Goal: Task Accomplishment & Management: Complete application form

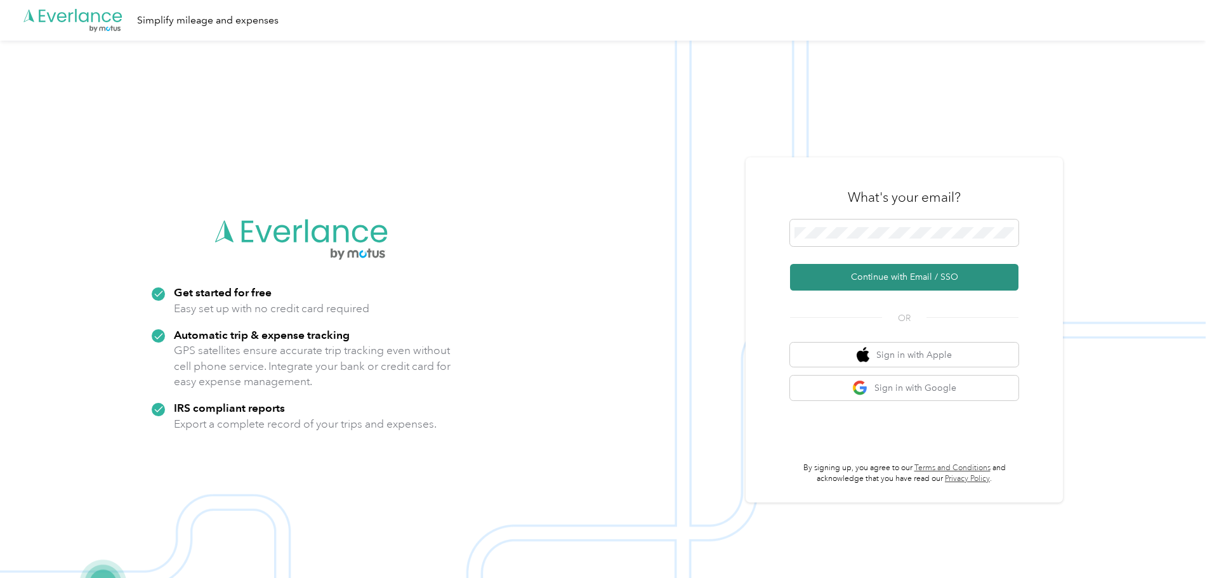
click at [922, 278] on button "Continue with Email / SSO" at bounding box center [904, 277] width 228 height 27
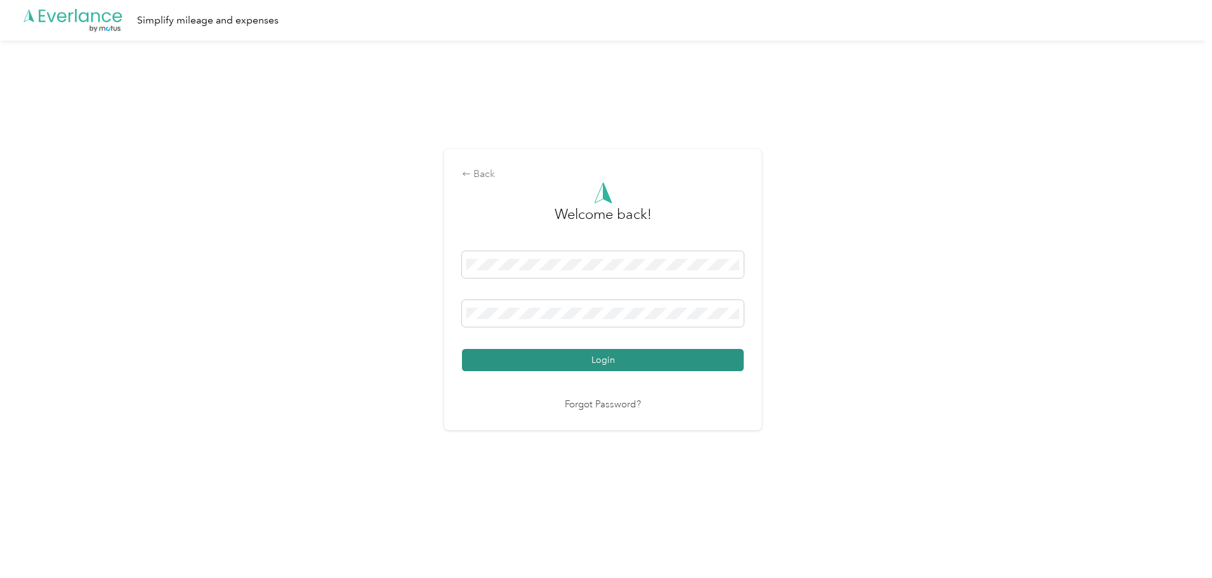
click at [617, 358] on button "Login" at bounding box center [603, 360] width 282 height 22
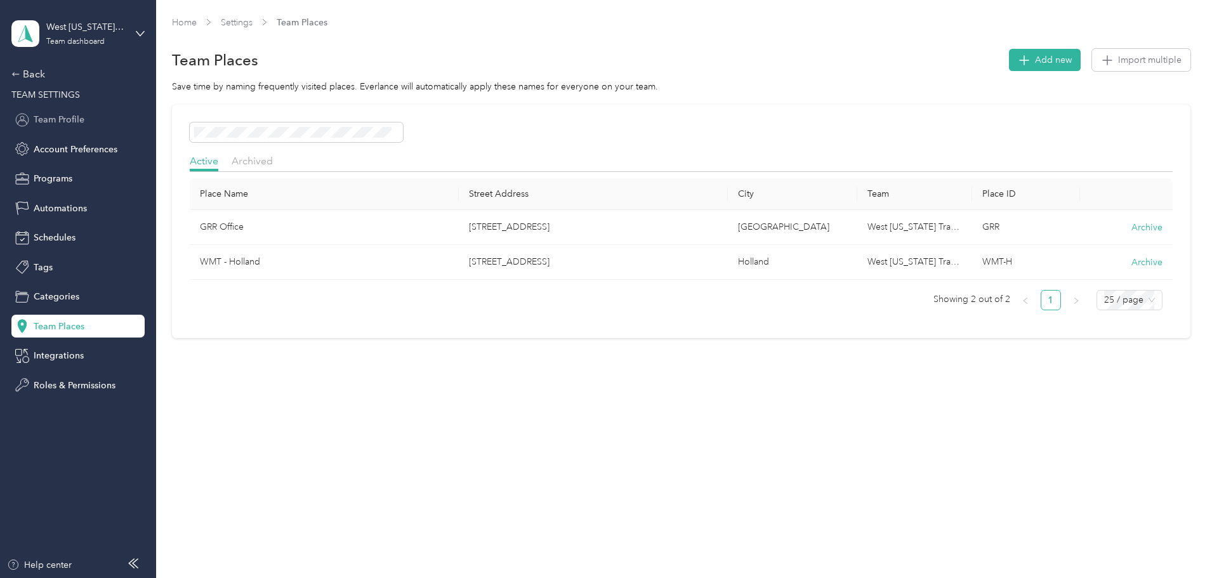
click at [42, 114] on span "Team Profile" at bounding box center [59, 119] width 51 height 13
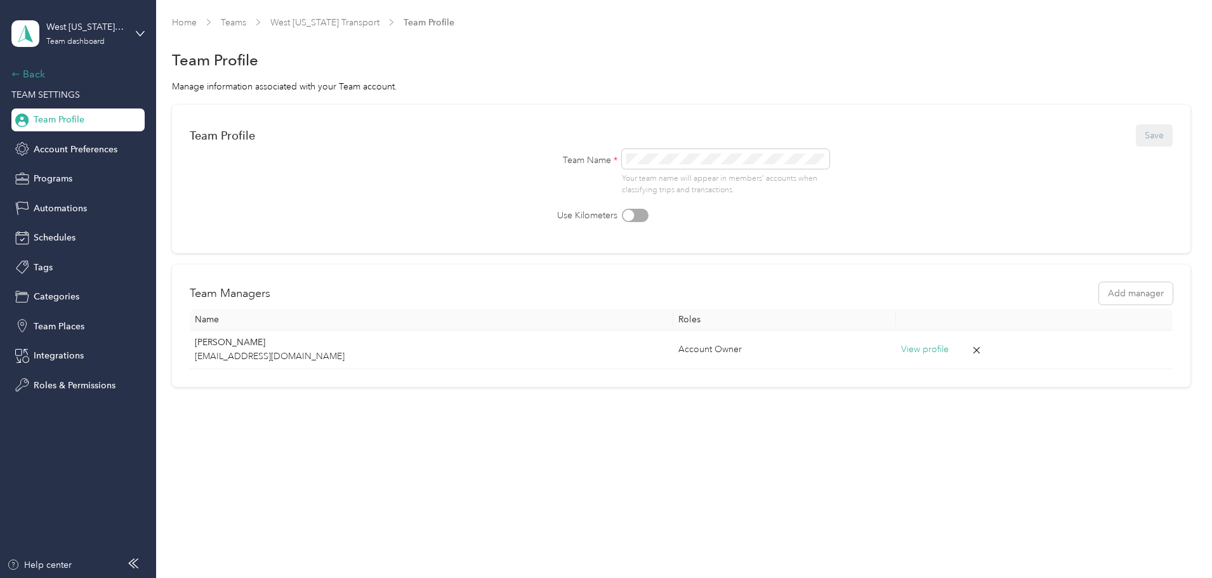
click at [31, 67] on div "Back" at bounding box center [74, 74] width 127 height 15
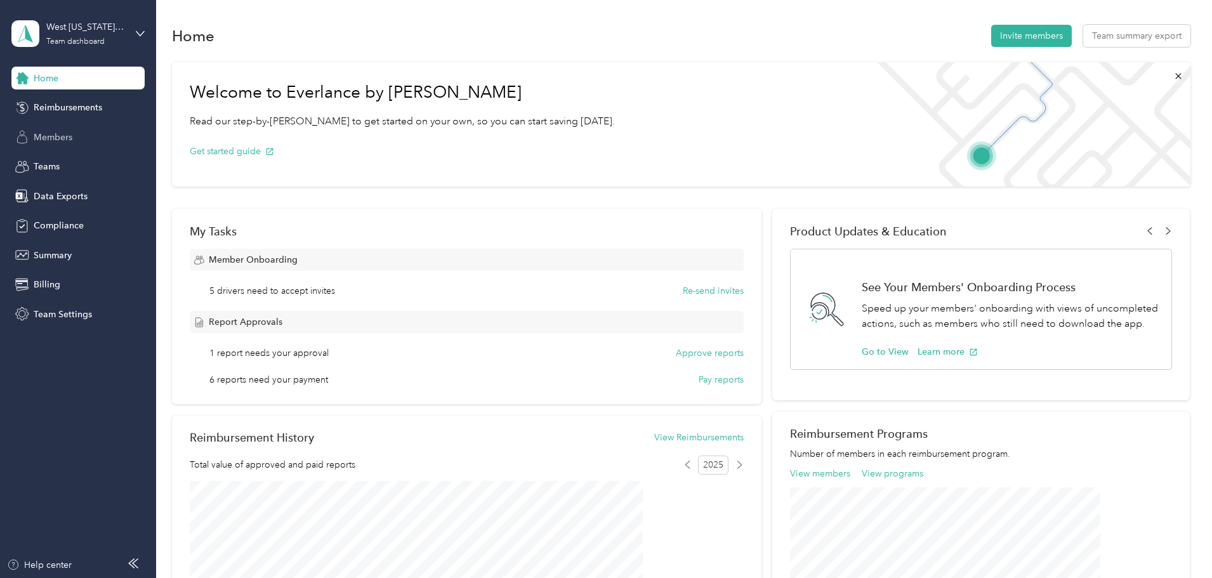
click at [52, 138] on span "Members" at bounding box center [53, 137] width 39 height 13
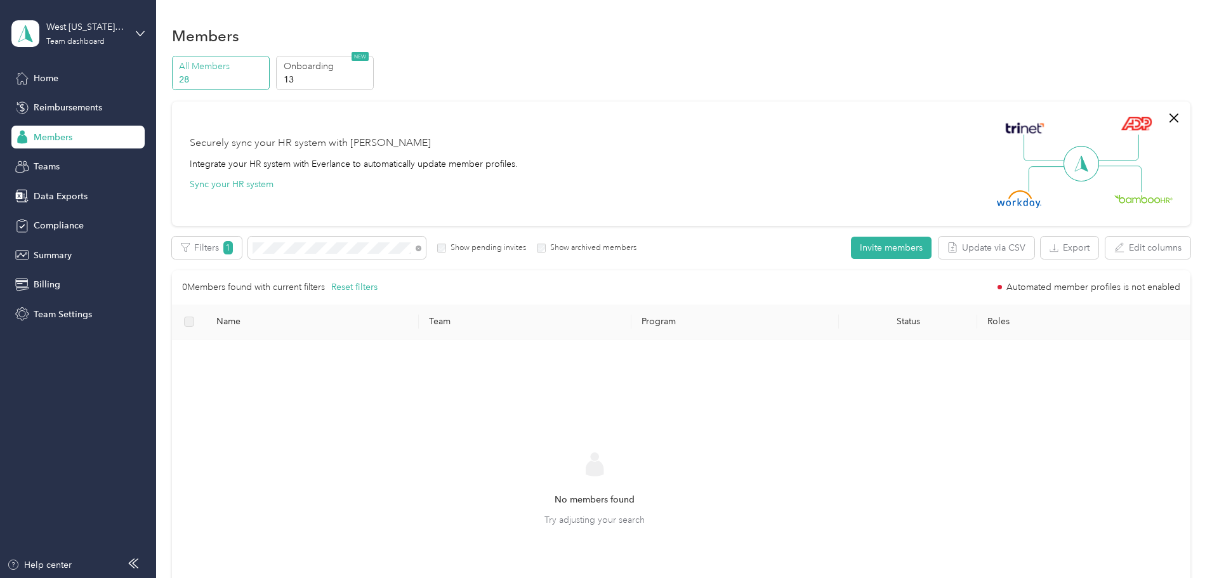
click at [731, 289] on div "0 Members found with current filters Reset filters Automated member profiles is…" at bounding box center [681, 287] width 998 height 14
click at [851, 247] on button "Invite members" at bounding box center [891, 248] width 81 height 22
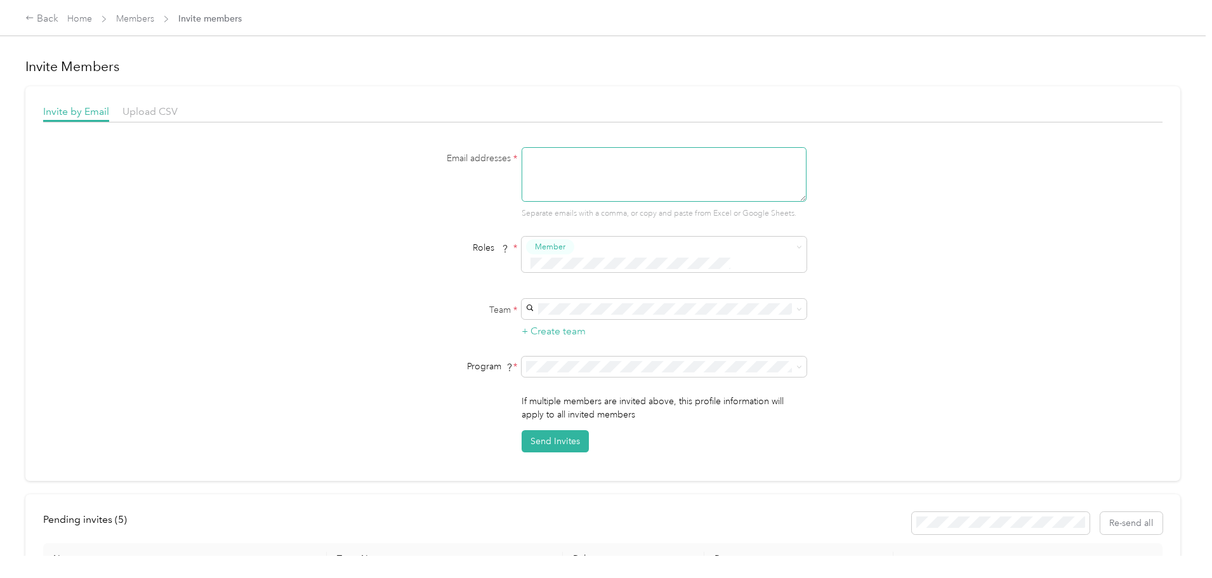
click at [598, 183] on textarea at bounding box center [663, 174] width 285 height 55
type textarea "[EMAIL_ADDRESS][DOMAIN_NAME]"
click at [902, 174] on div "Email addresses * [EMAIL_ADDRESS][DOMAIN_NAME] Separate emails with a comma, or…" at bounding box center [602, 299] width 1119 height 305
click at [627, 317] on div "West [US_STATE] Transport (Main organization) [PERSON_NAME]" at bounding box center [661, 320] width 267 height 29
click at [442, 315] on div "Team * + Create team" at bounding box center [602, 319] width 488 height 40
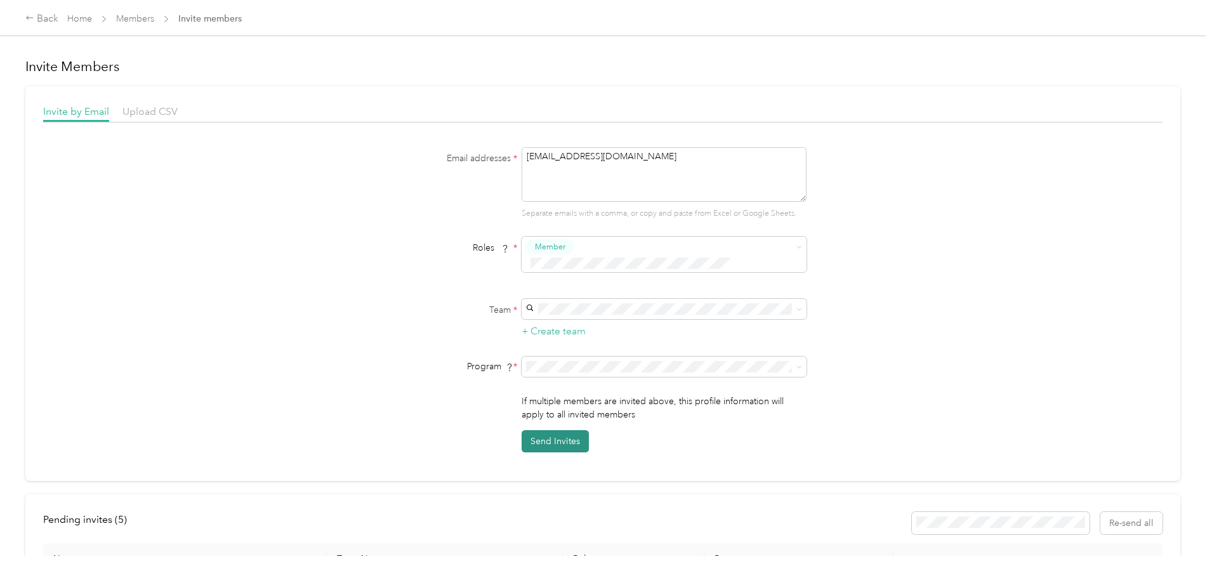
click at [555, 430] on button "Send Invites" at bounding box center [554, 441] width 67 height 22
click at [310, 170] on div "Email addresses * [EMAIL_ADDRESS][DOMAIN_NAME] Separate emails with a comma, or…" at bounding box center [602, 299] width 1119 height 305
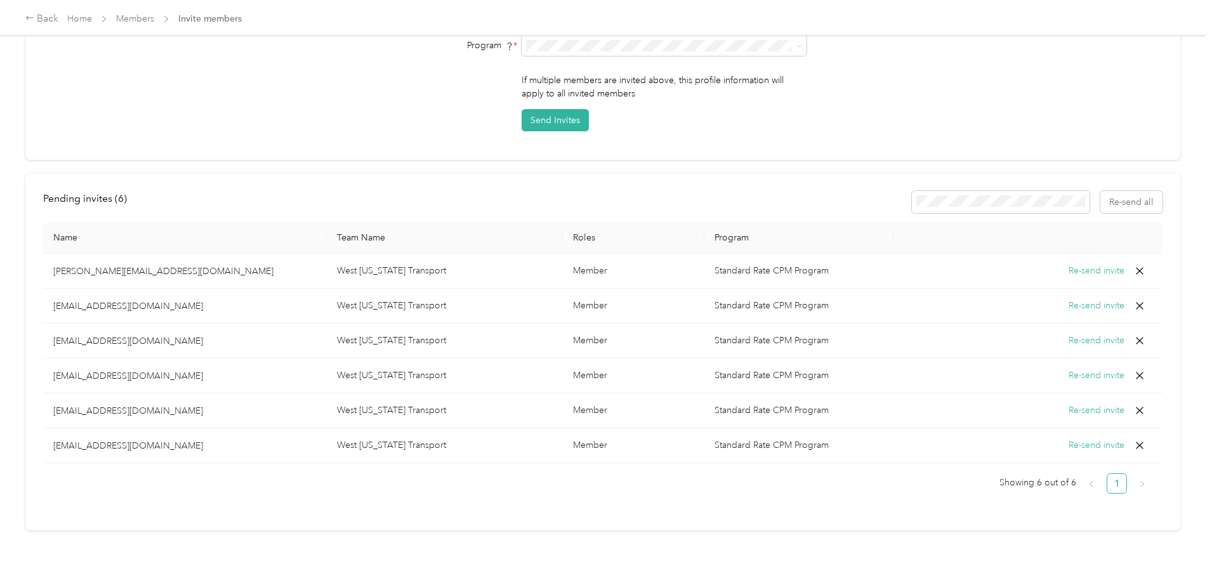
click at [63, 324] on div "Back Home Members Invite members Invite Members Invite by Email Upload CSV Emai…" at bounding box center [602, 289] width 1205 height 578
click at [66, 322] on div "Back Home Members Invite members Invite Members Invite by Email Upload CSV Emai…" at bounding box center [602, 289] width 1205 height 578
click at [65, 324] on div "Back Home Members Invite members Invite Members Invite by Email Upload CSV Emai…" at bounding box center [602, 289] width 1205 height 578
click at [65, 322] on div "Back Home Members Invite members Invite Members Invite by Email Upload CSV Emai…" at bounding box center [602, 289] width 1205 height 578
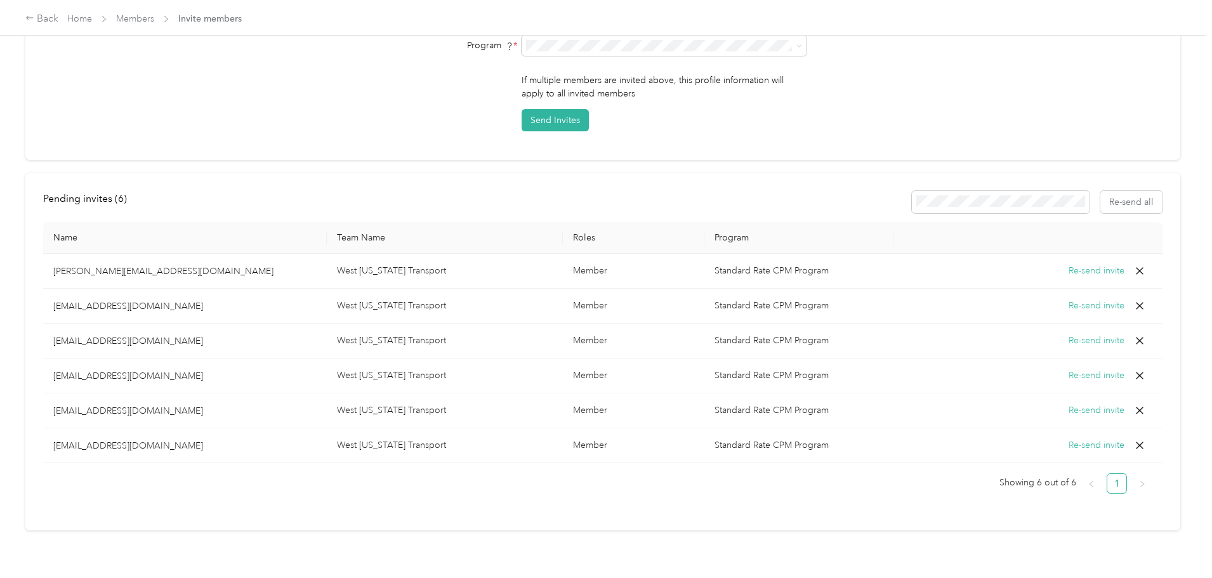
click at [65, 322] on div "Back Home Members Invite members Invite Members Invite by Email Upload CSV Emai…" at bounding box center [602, 289] width 1205 height 578
click at [67, 320] on div "Back Home Members Invite members Invite Members Invite by Email Upload CSV Emai…" at bounding box center [602, 289] width 1205 height 578
